Goal: Find specific page/section: Find specific page/section

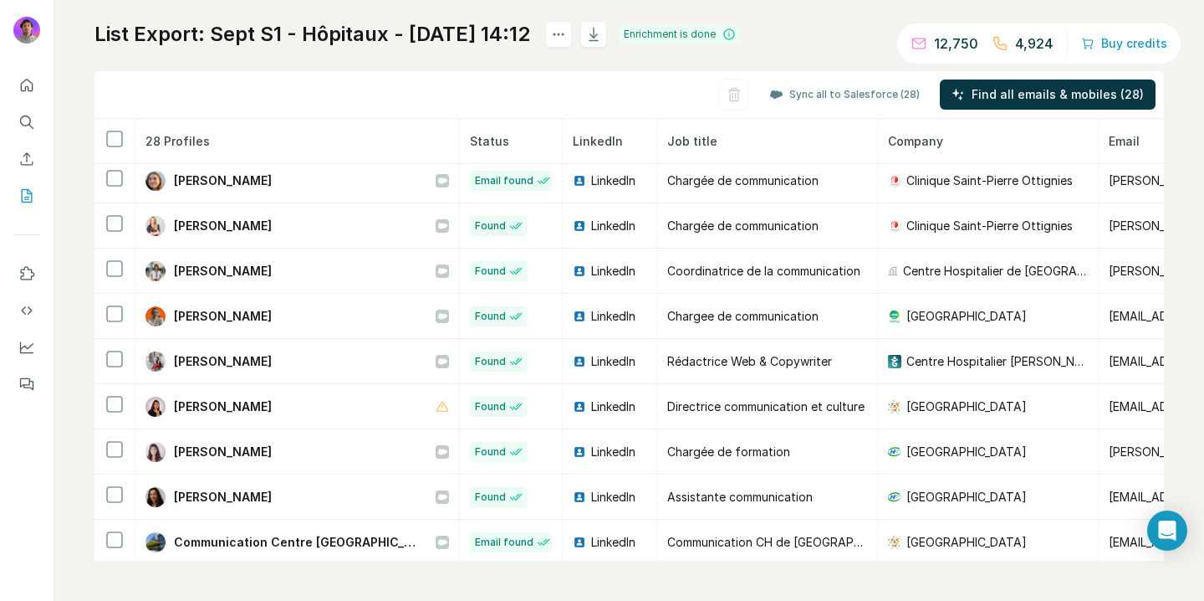
scroll to position [50, 0]
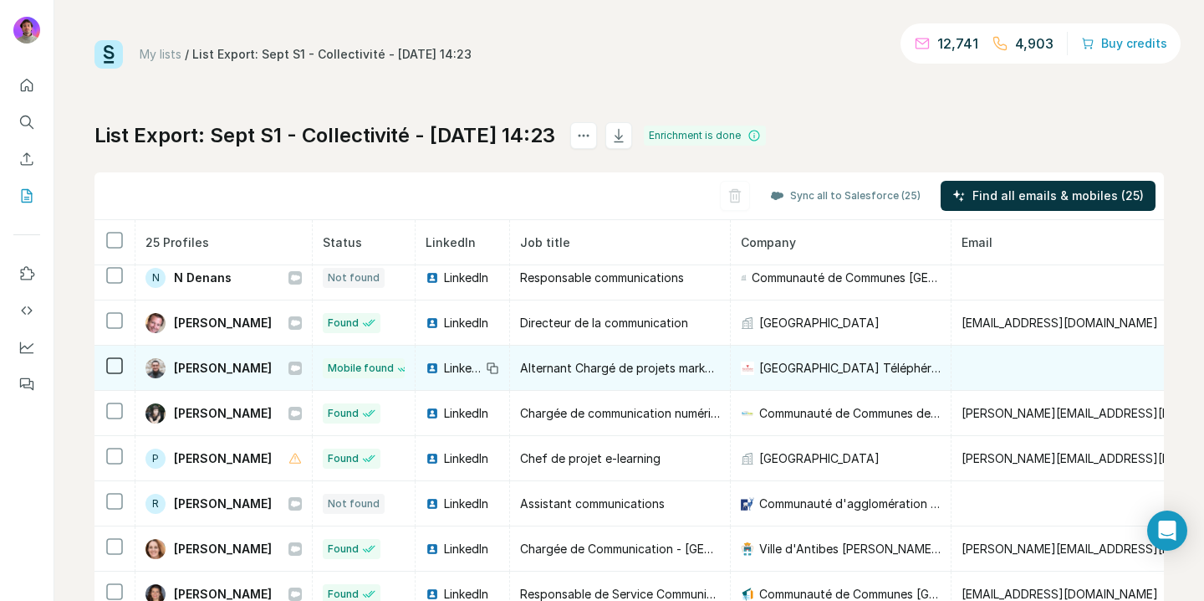
scroll to position [101, 0]
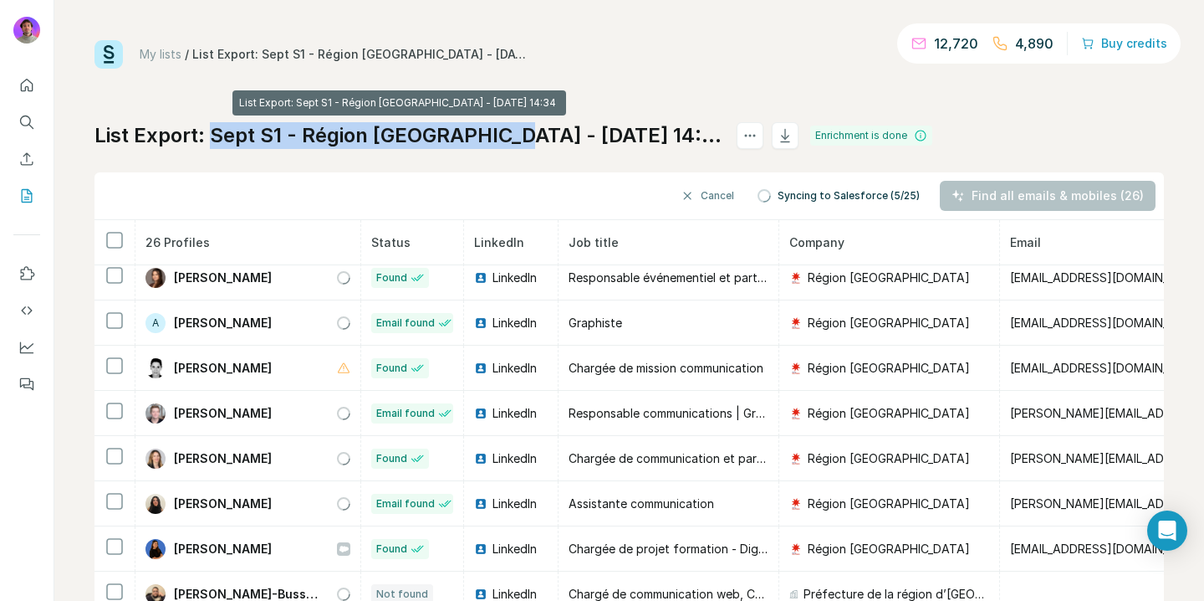
drag, startPoint x: 488, startPoint y: 140, endPoint x: 215, endPoint y: 128, distance: 272.9
click at [215, 128] on h1 "List Export: Sept S1 - Région Île de France - 29/08/2025 14:34" at bounding box center [408, 135] width 627 height 27
copy h1 "Sept S1 - Région Île de France"
